Goal: Information Seeking & Learning: Learn about a topic

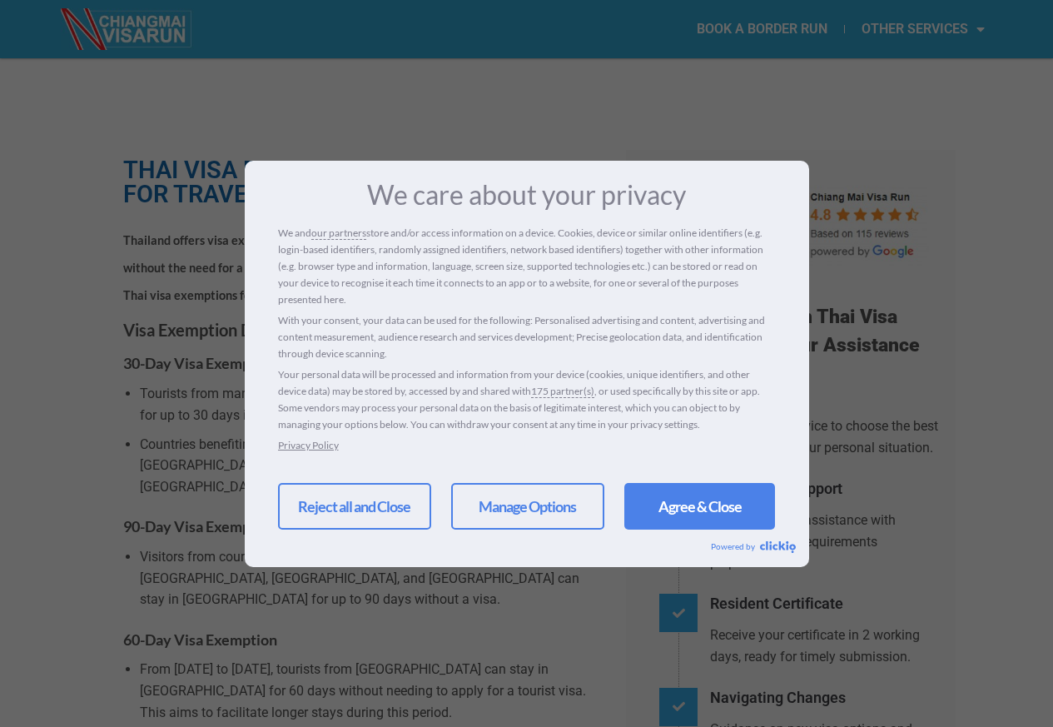
click at [210, 346] on div "We care about your privacy We and our partners store and/or access information …" at bounding box center [526, 363] width 1053 height 727
click at [339, 506] on link "Reject all and Close" at bounding box center [354, 506] width 153 height 47
